Goal: Task Accomplishment & Management: Manage account settings

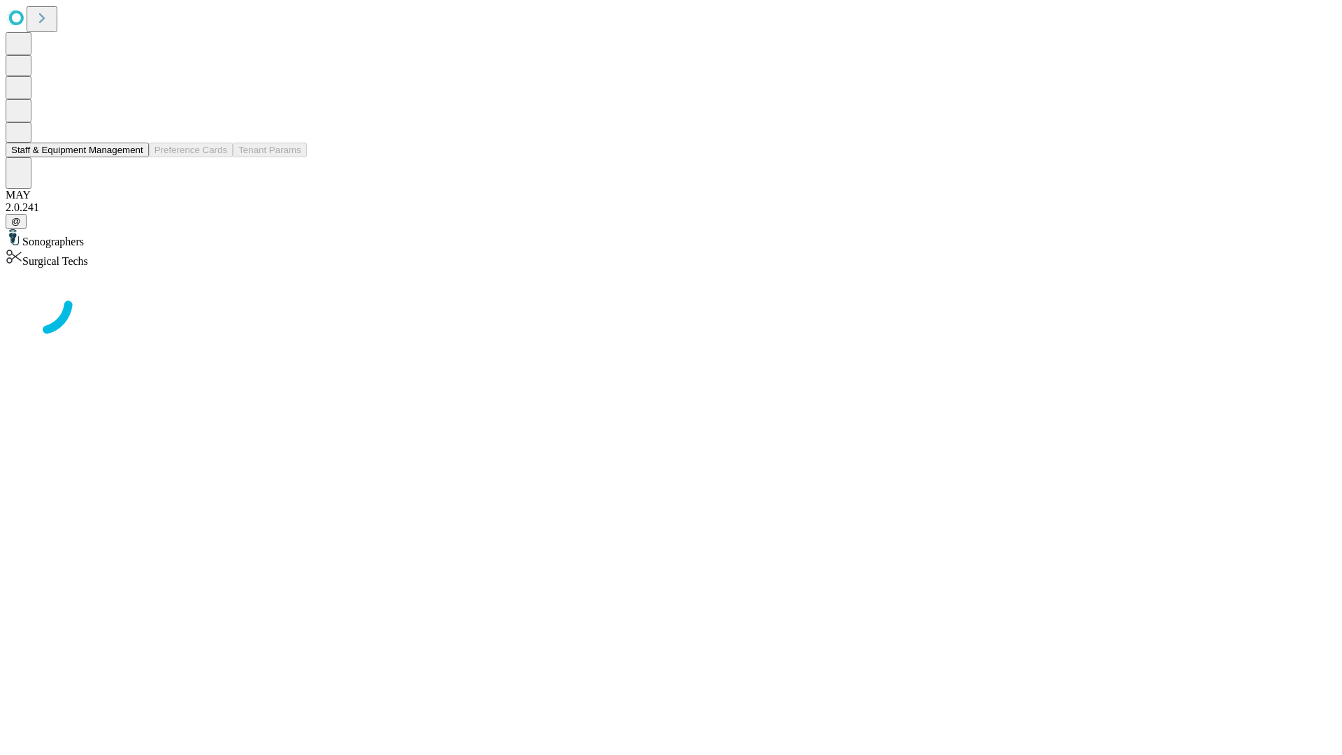
click at [133, 157] on button "Staff & Equipment Management" at bounding box center [77, 150] width 143 height 15
